Goal: Information Seeking & Learning: Learn about a topic

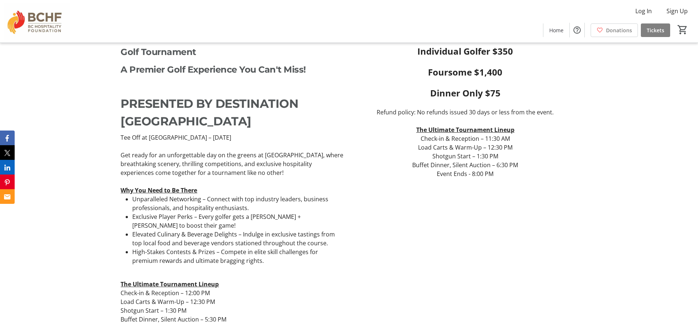
scroll to position [330, 0]
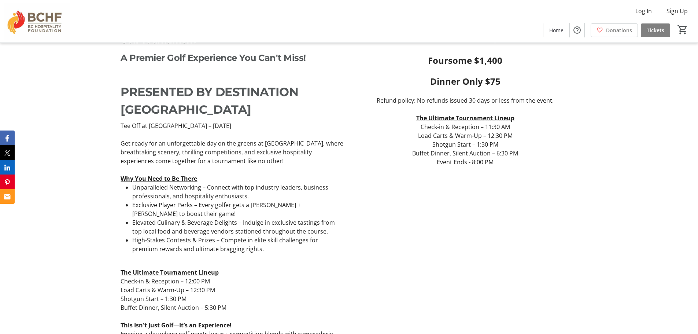
click at [479, 129] on span "Check-in & Reception – 11:30 AM" at bounding box center [465, 127] width 89 height 8
click at [439, 125] on span "Check-in & Reception – 11:30 AM" at bounding box center [465, 127] width 89 height 8
click at [434, 136] on span "Load Carts & Warm-Up – 12:30 PM" at bounding box center [465, 136] width 95 height 8
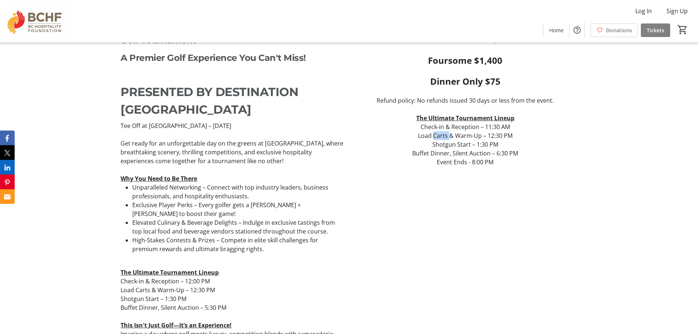
click at [434, 136] on span "Load Carts & Warm-Up – 12:30 PM" at bounding box center [465, 136] width 95 height 8
click at [458, 194] on div "Pricing Individual Golfer $350 Foursome $1,400 Dinner Only $75 Refund policy: N…" at bounding box center [465, 215] width 224 height 405
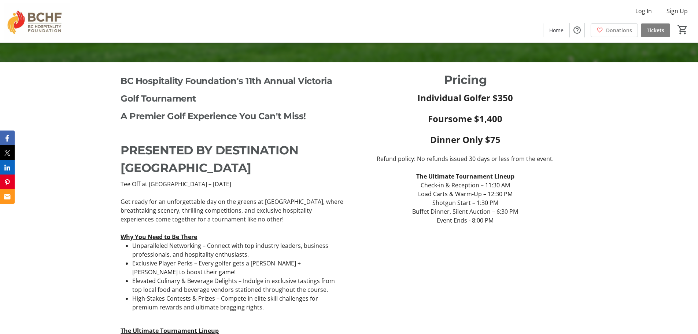
scroll to position [257, 0]
